Goal: Information Seeking & Learning: Find specific fact

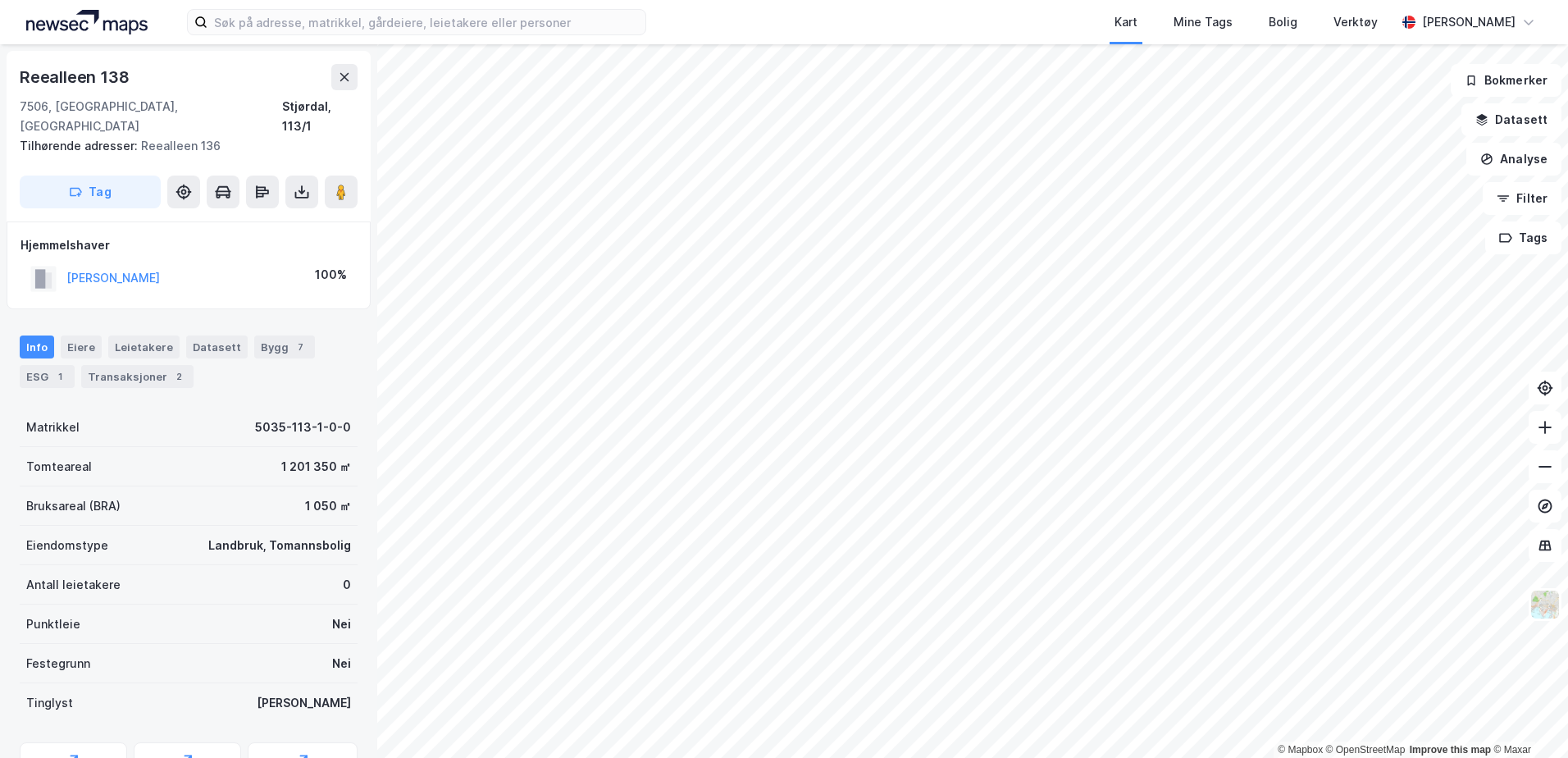
click at [377, 38] on div "Kart Mine Tags Bolig Verktøy [PERSON_NAME]" at bounding box center [784, 22] width 1568 height 44
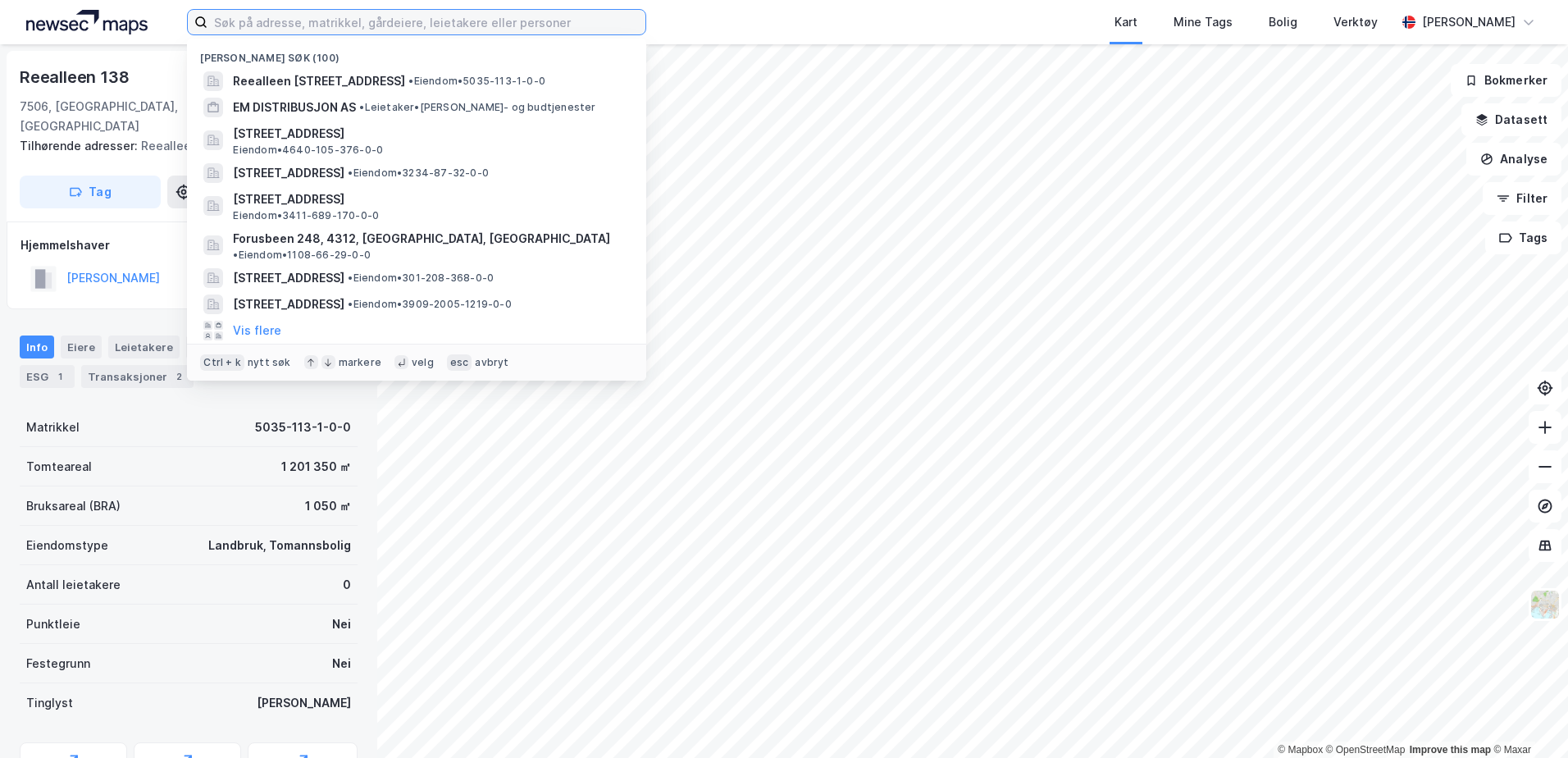
click at [385, 28] on input at bounding box center [427, 22] width 438 height 25
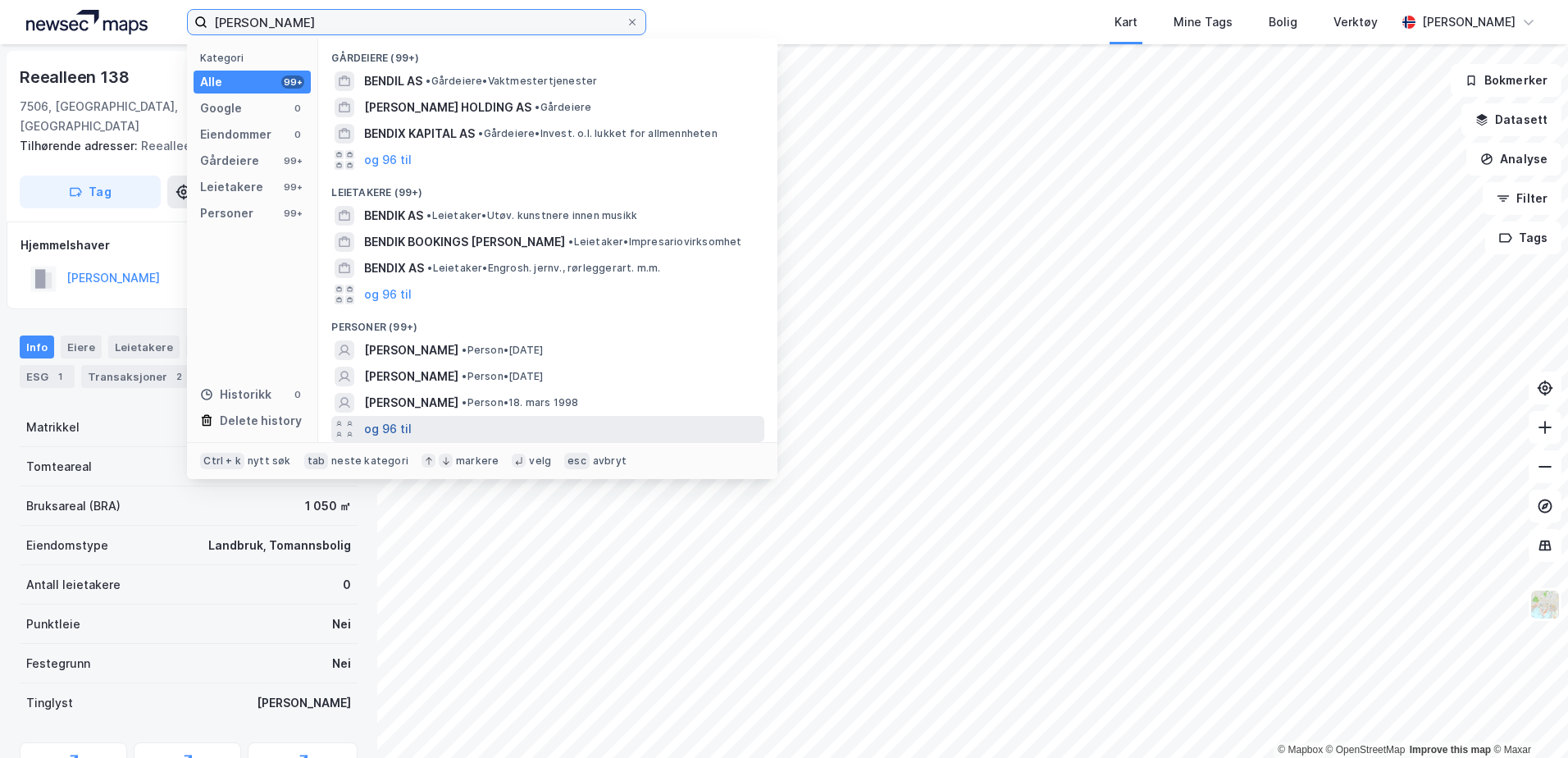
type input "[PERSON_NAME]"
click at [397, 430] on button "og 96 til" at bounding box center [387, 429] width 47 height 20
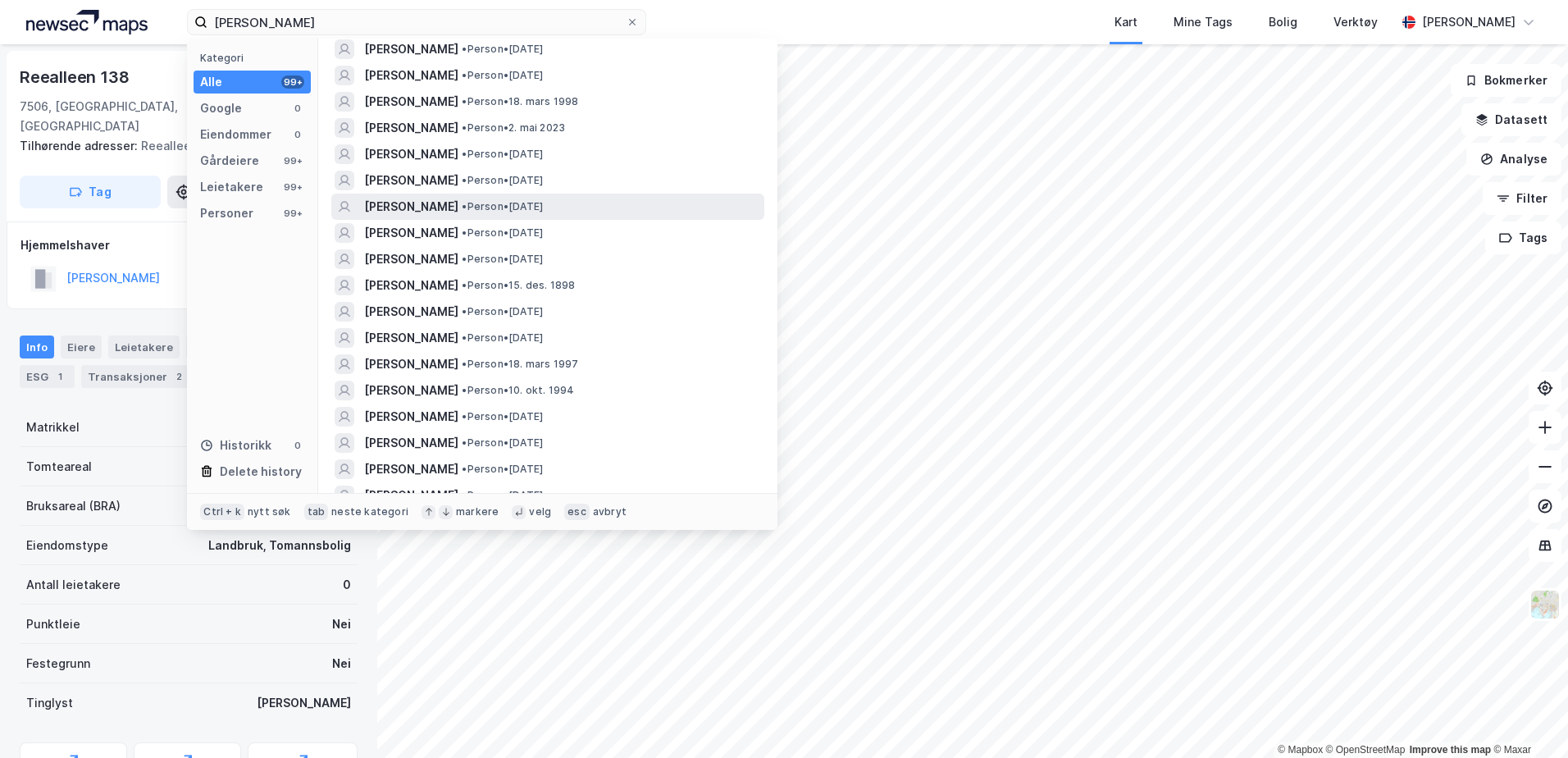
scroll to position [328, 0]
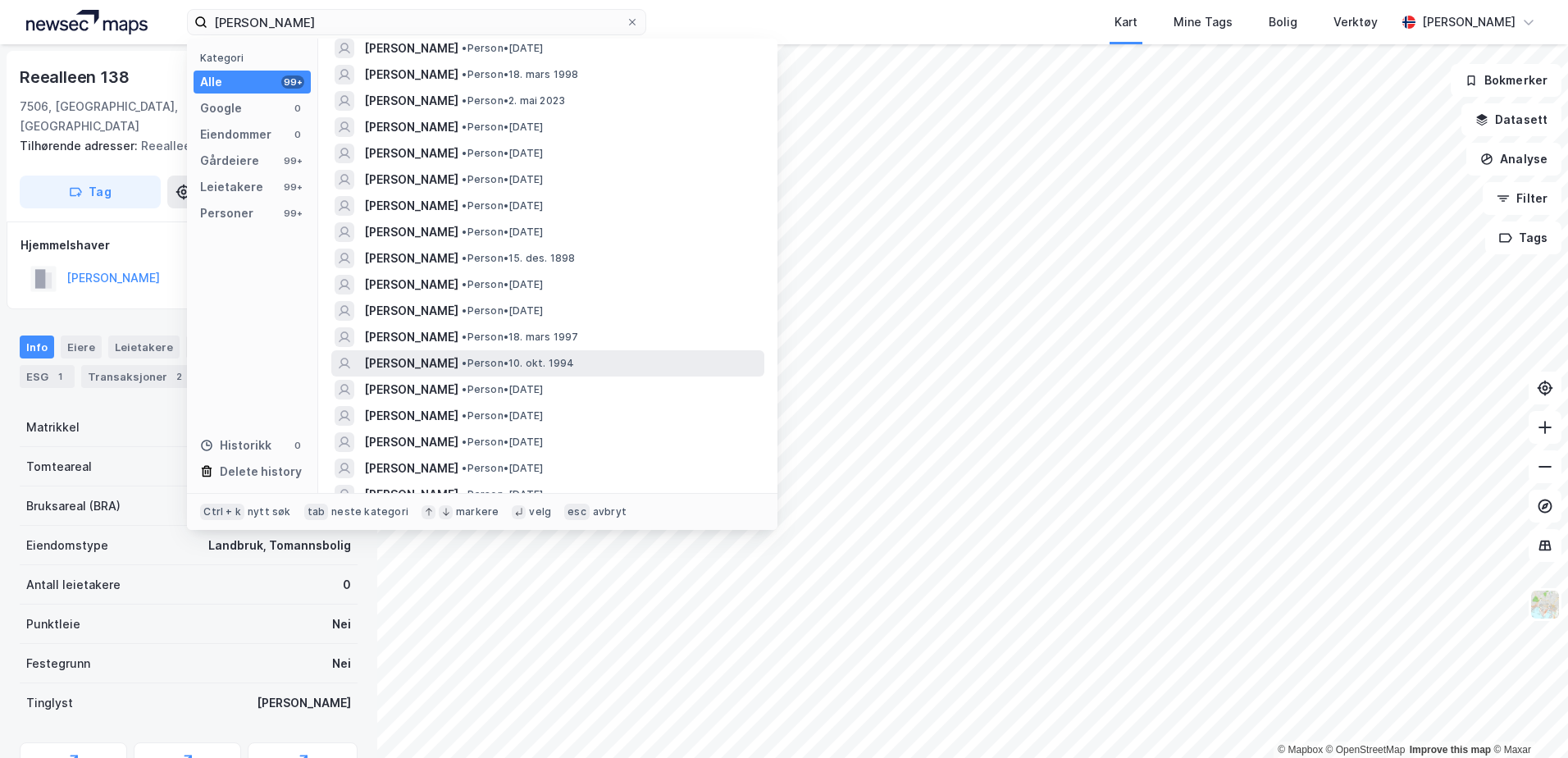
click at [416, 372] on span "[PERSON_NAME]" at bounding box center [410, 363] width 94 height 20
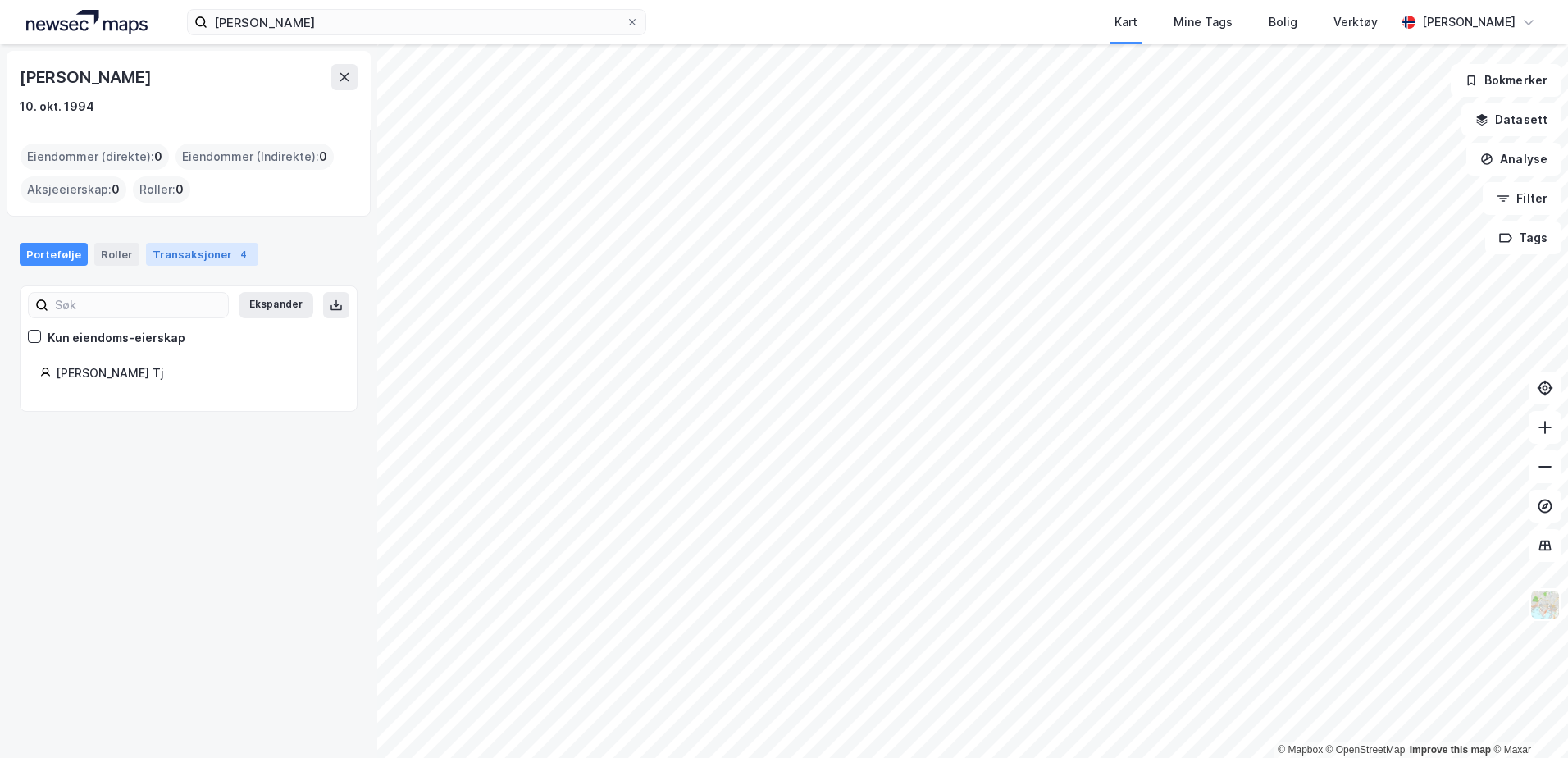
click at [189, 254] on div "Transaksjoner 4" at bounding box center [202, 254] width 112 height 23
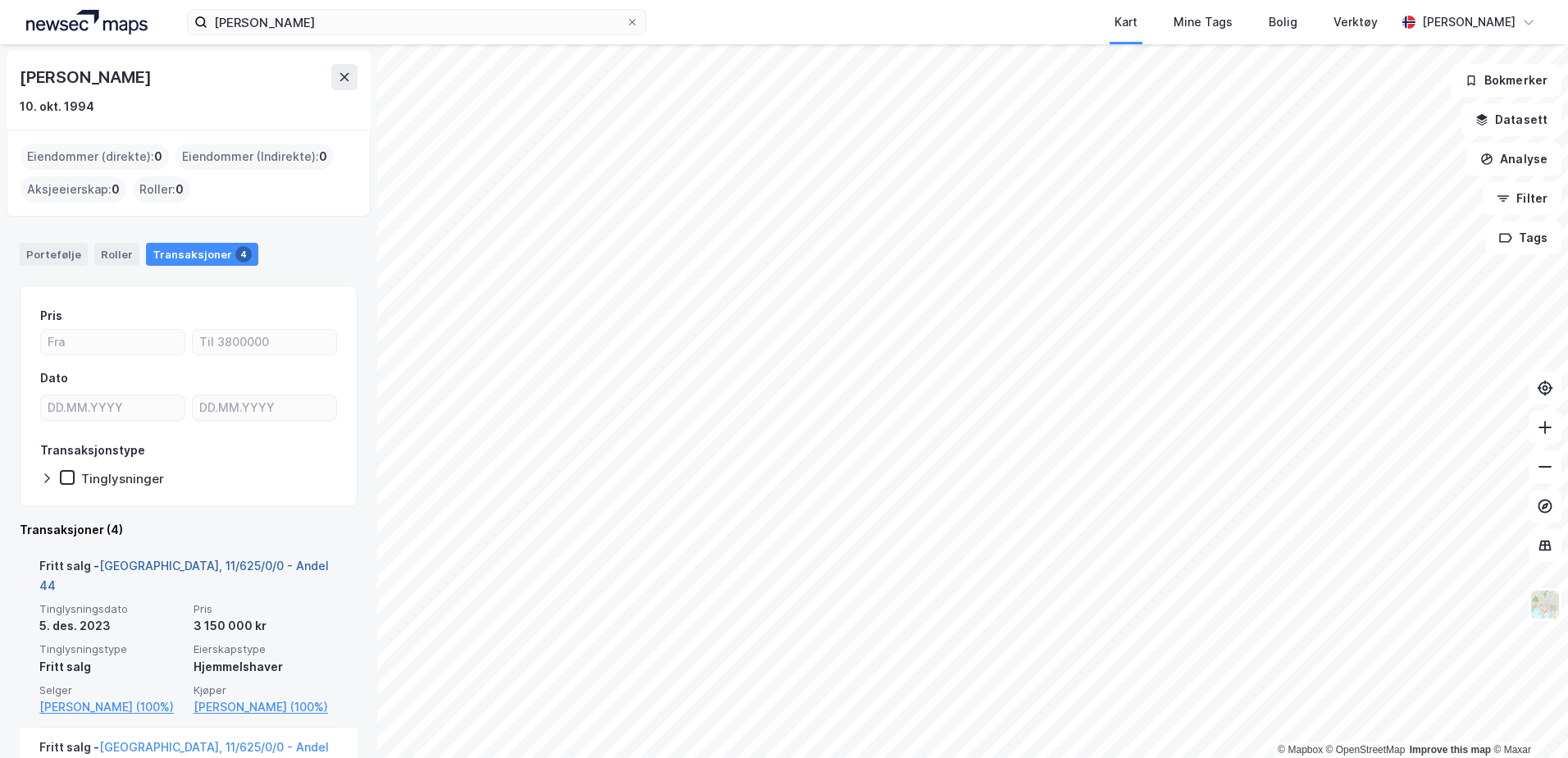
click at [151, 564] on link "[GEOGRAPHIC_DATA], 11/625/0/0 - Andel 44" at bounding box center [184, 575] width 290 height 34
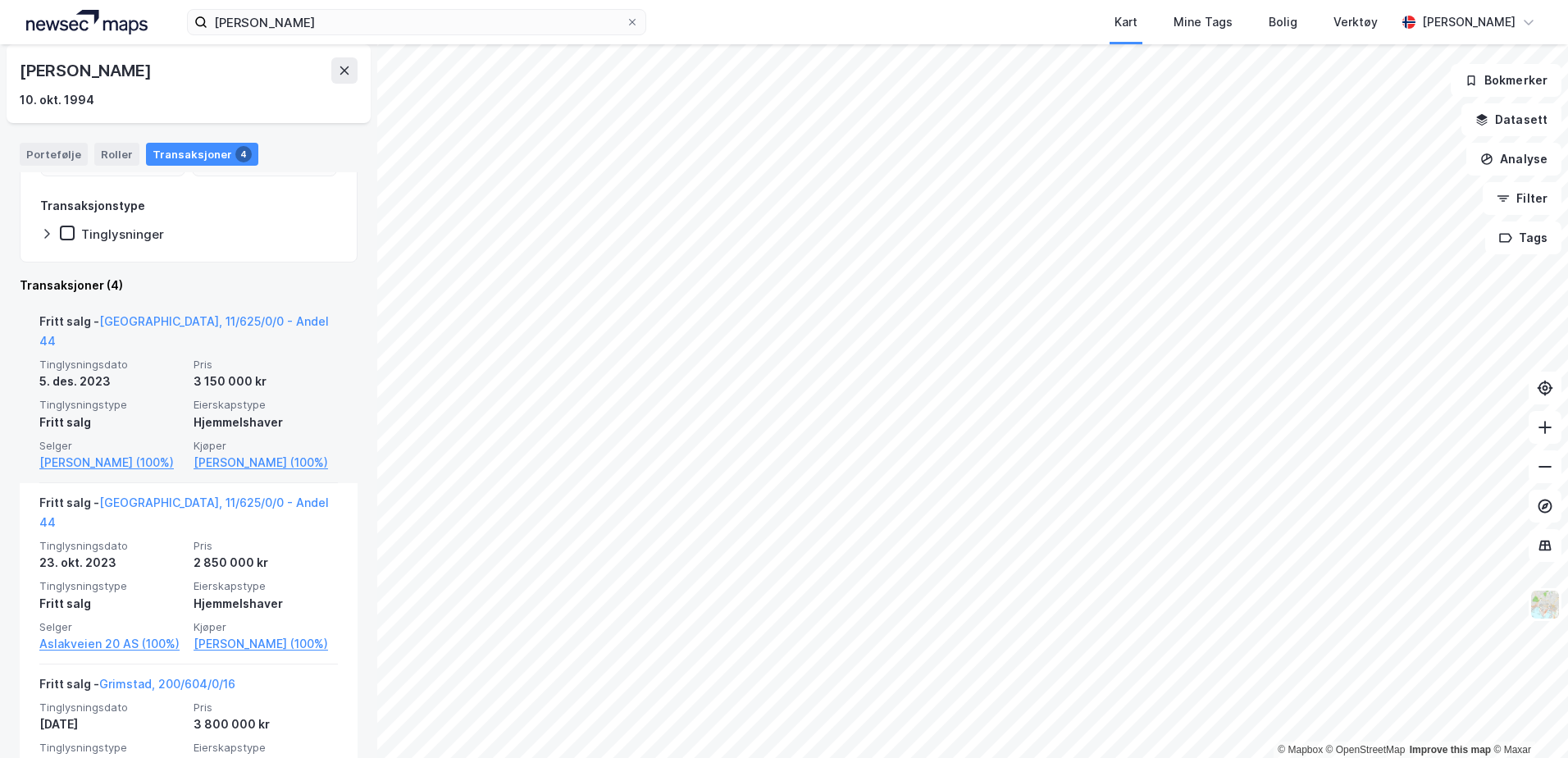
scroll to position [246, 0]
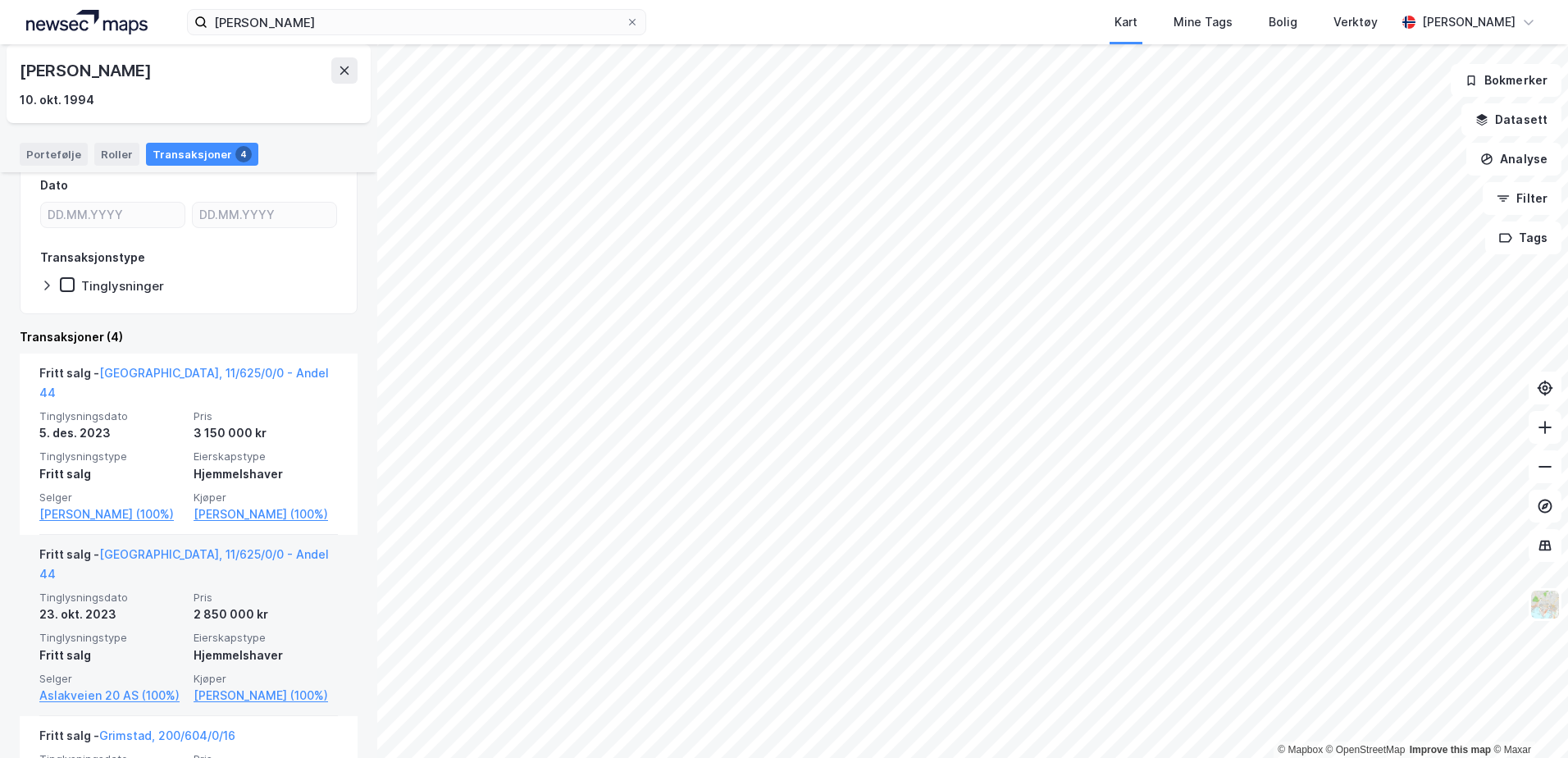
scroll to position [164, 0]
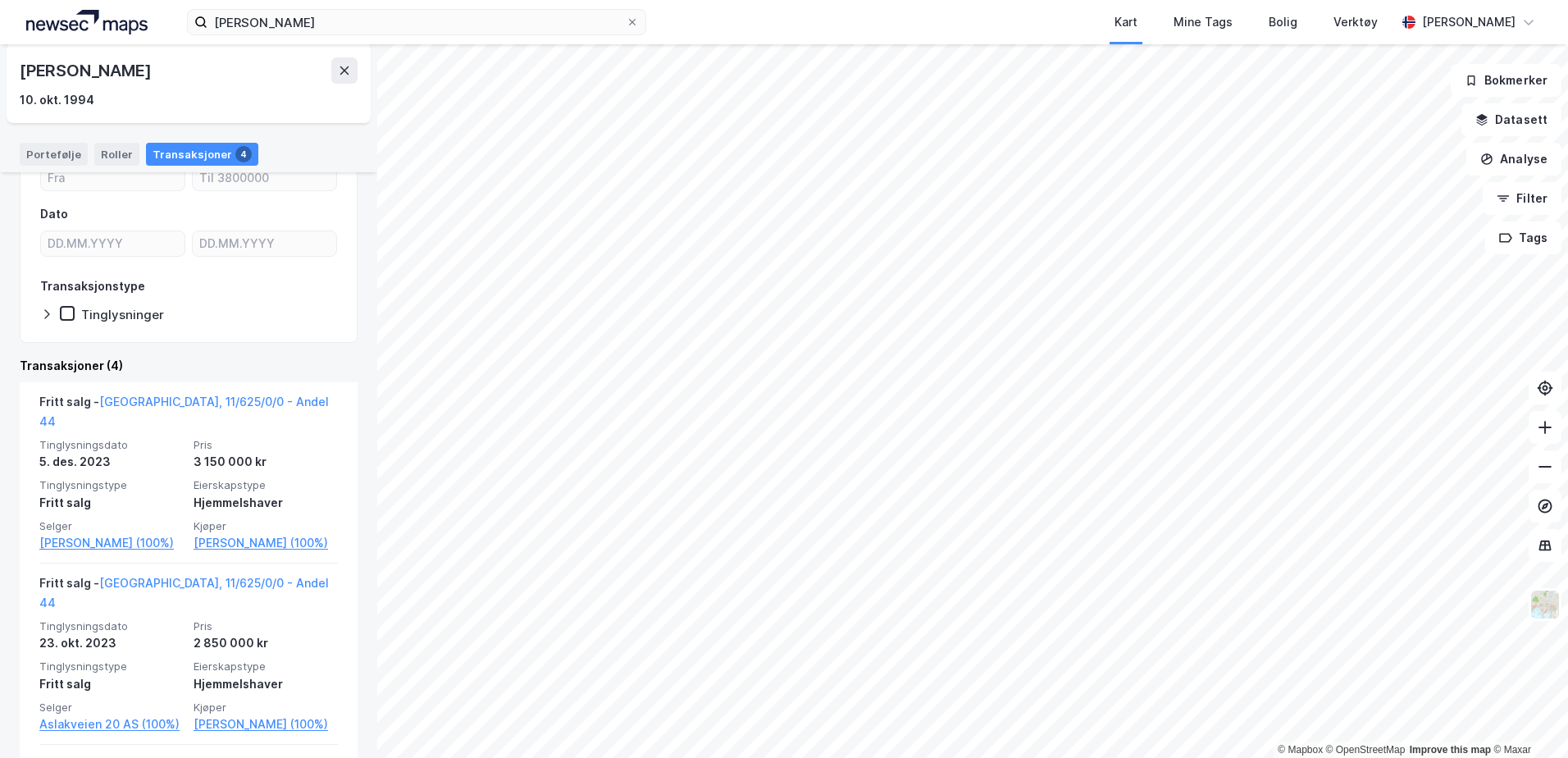
click at [181, 354] on div "Pris Dato Transaksjonstype Tinglysninger Transaksjoner (4) Fritt salg - [GEOGRA…" at bounding box center [189, 614] width 338 height 985
